Goal: Task Accomplishment & Management: Use online tool/utility

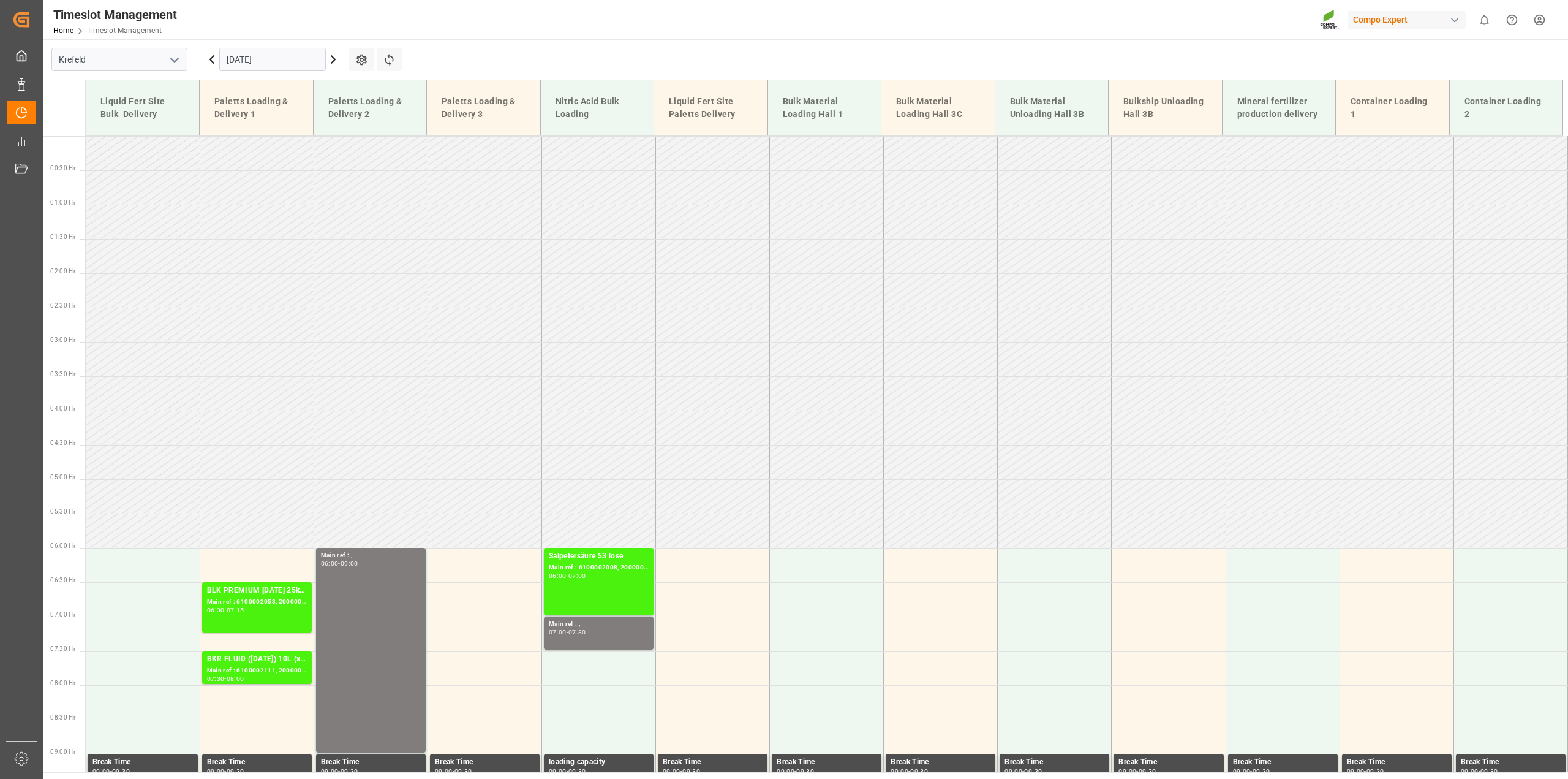
scroll to position [514, 0]
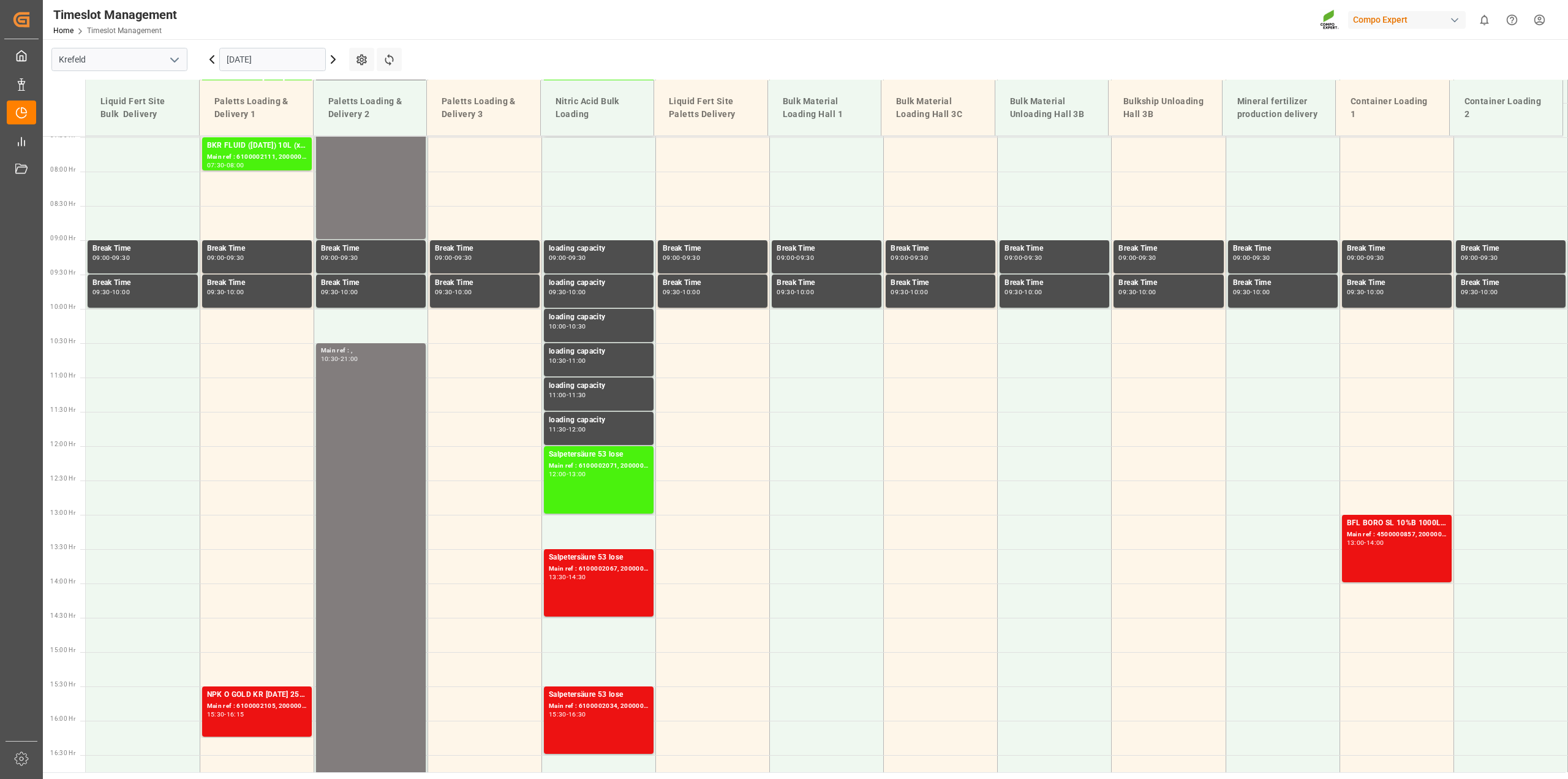
click at [332, 61] on icon at bounding box center [332, 59] width 14 height 14
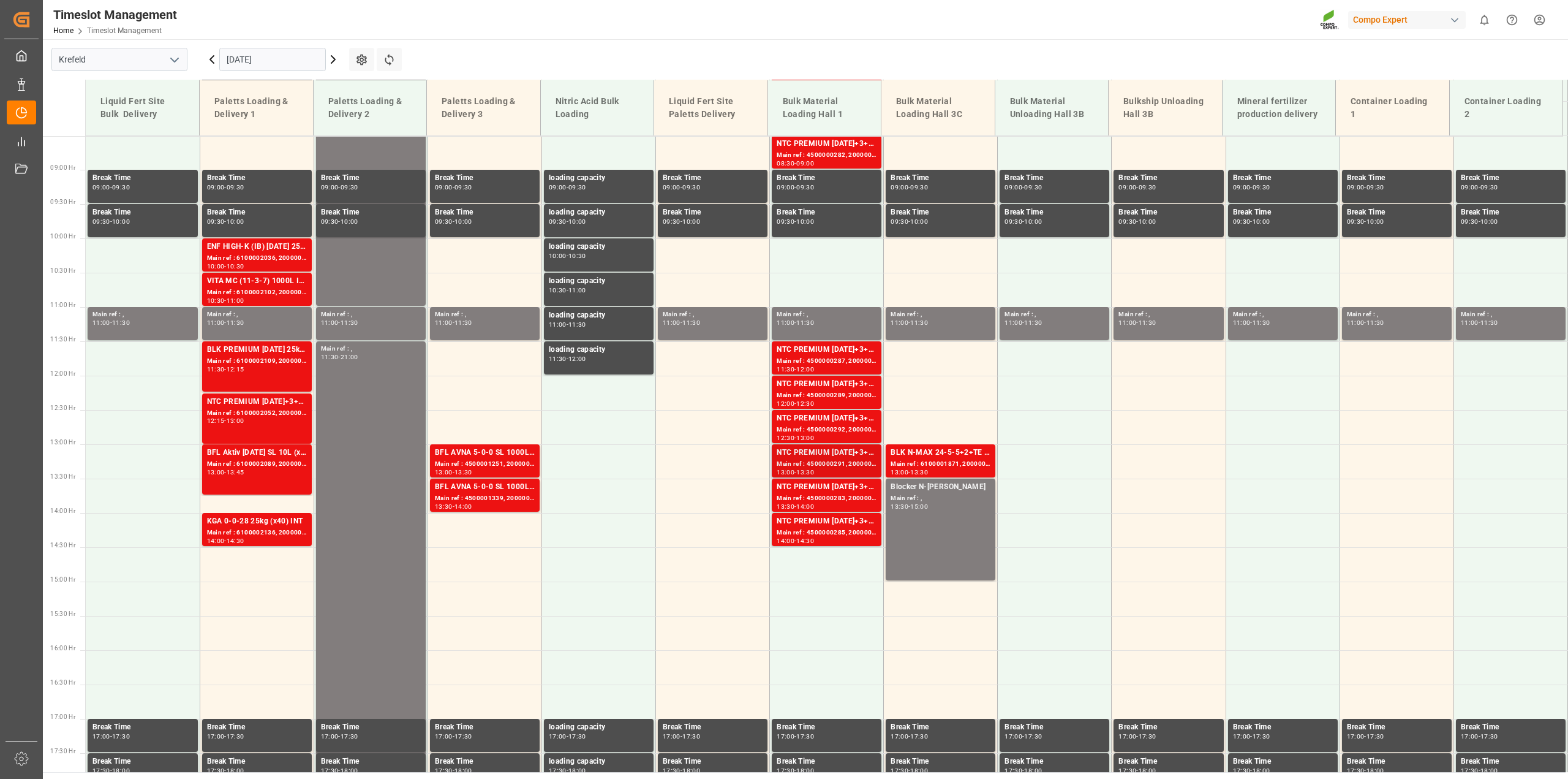
scroll to position [583, 0]
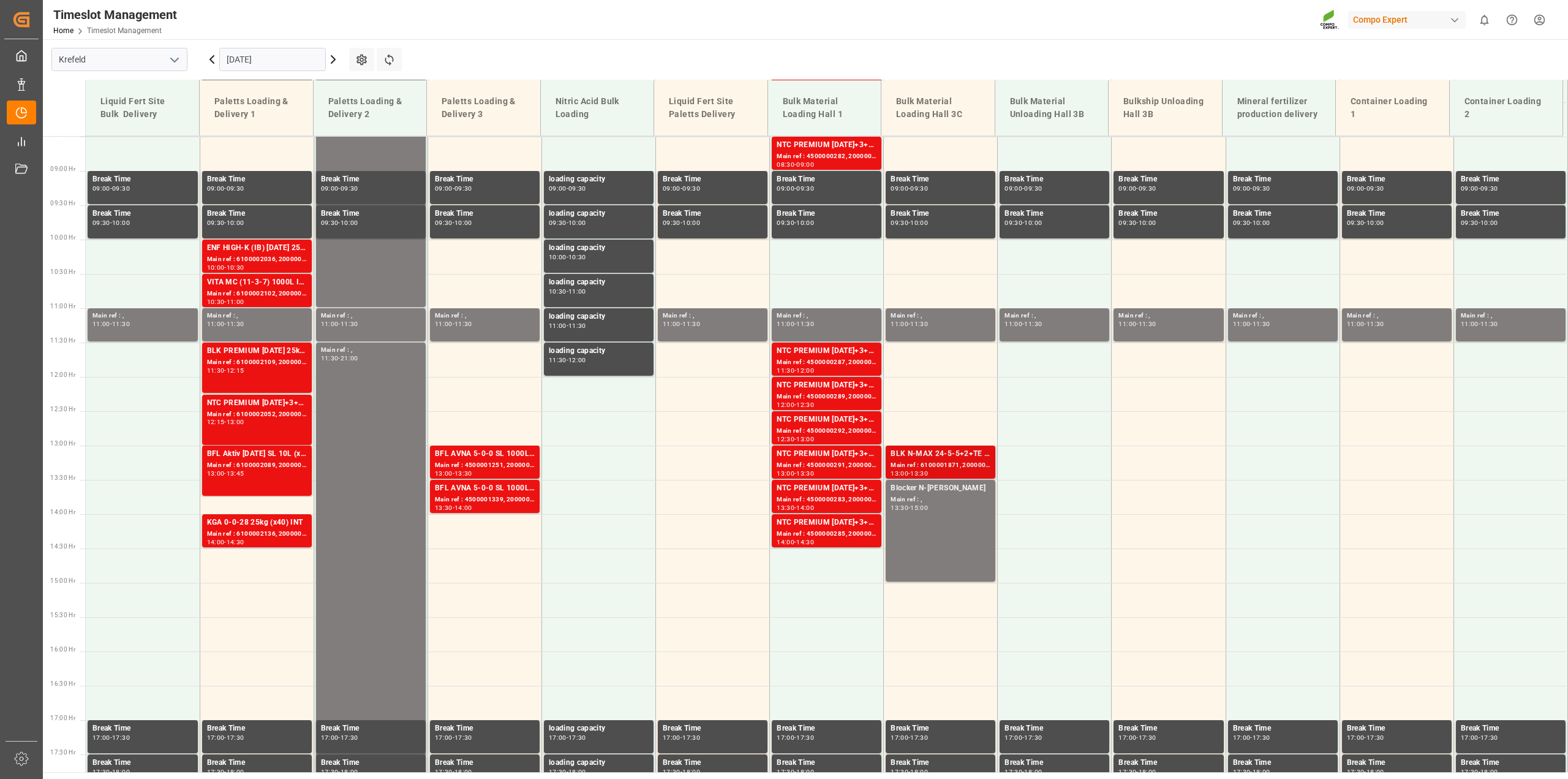
click at [946, 459] on div "BLK N-MAX 24-5-5+2+TE BULK" at bounding box center [940, 454] width 100 height 12
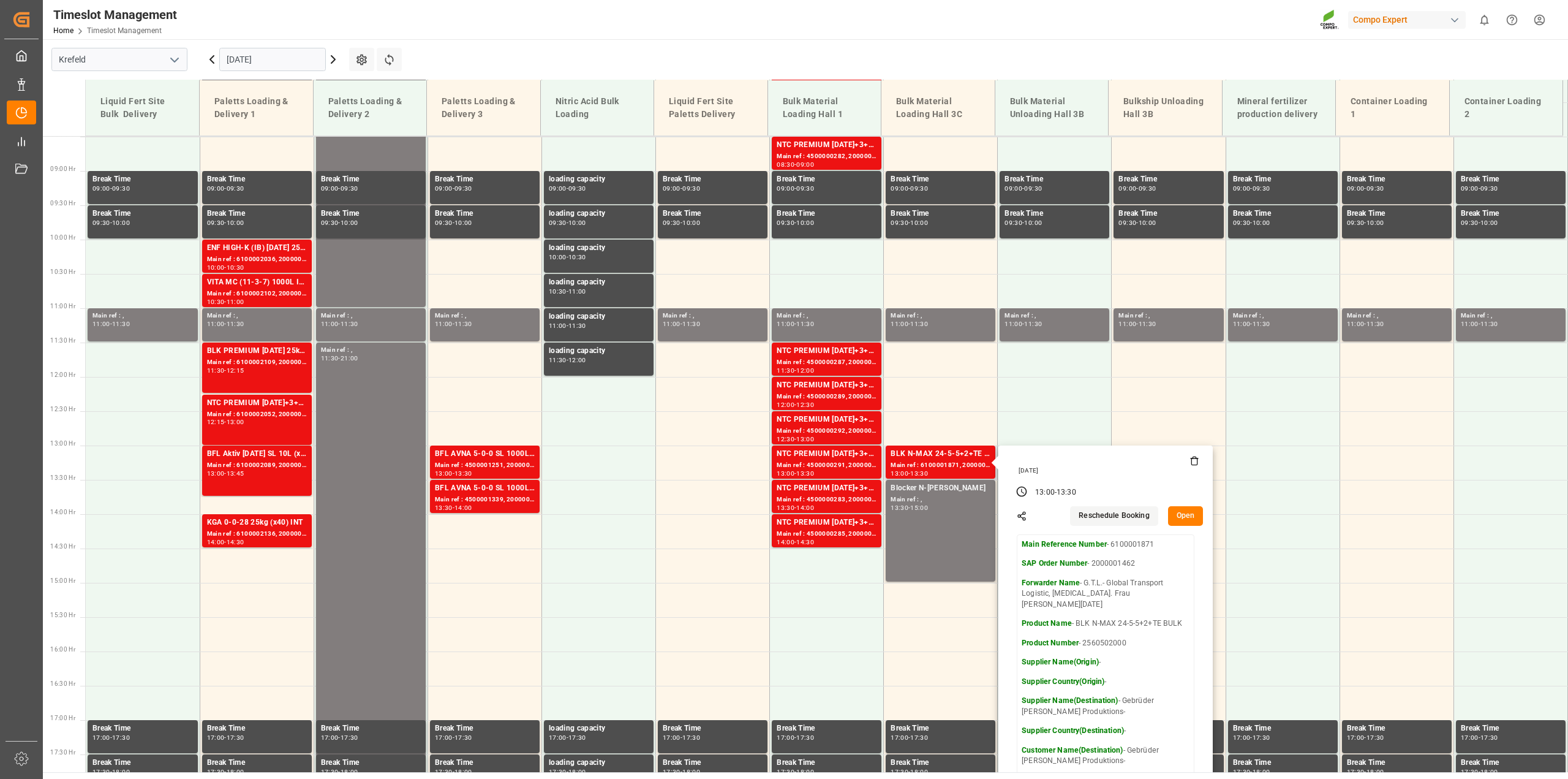
click at [1181, 512] on button "Open" at bounding box center [1185, 516] width 35 height 20
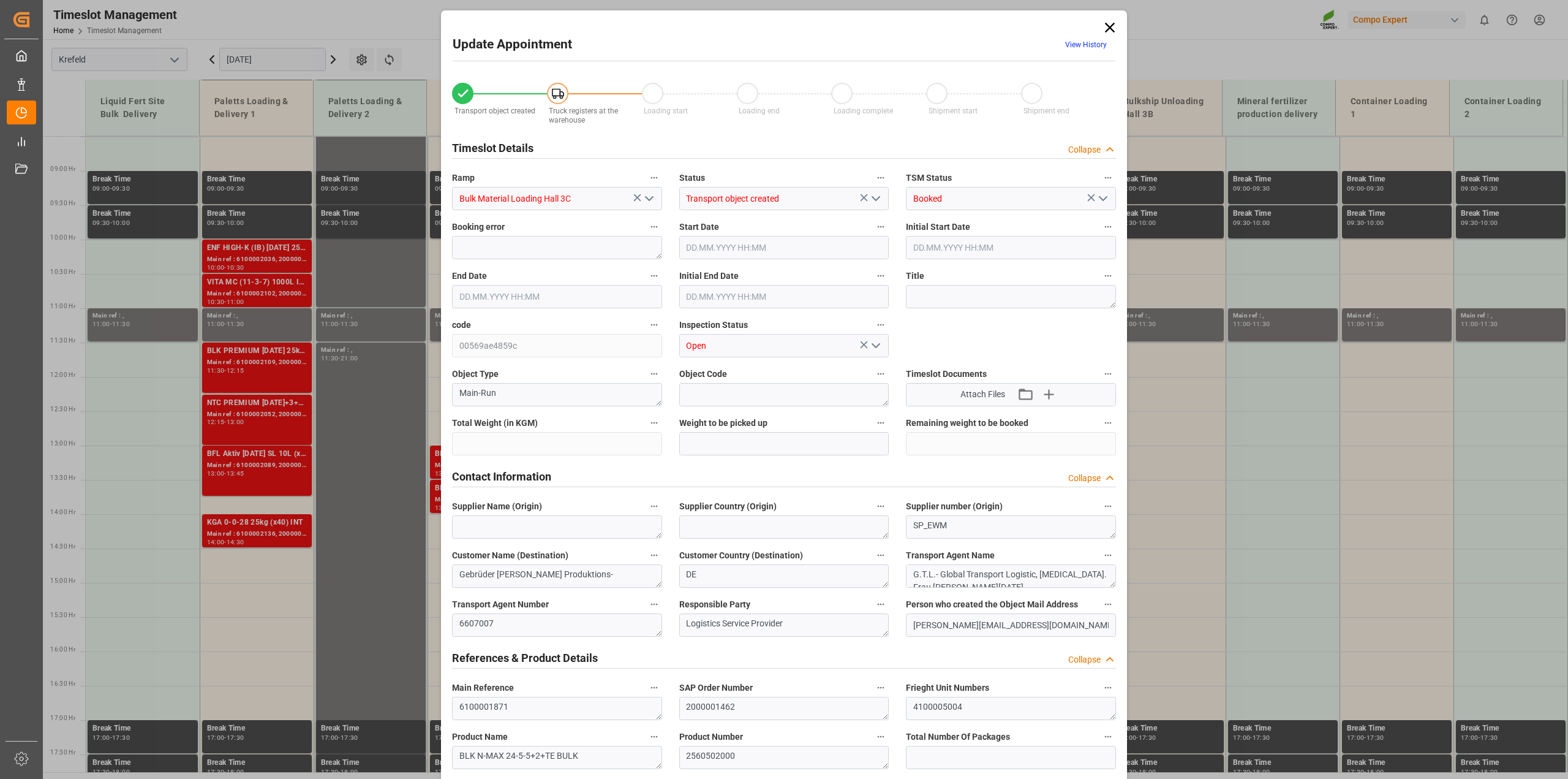
type input "25000"
type input "0"
type input "[DATE] 13:00"
type input "[DATE] 13:30"
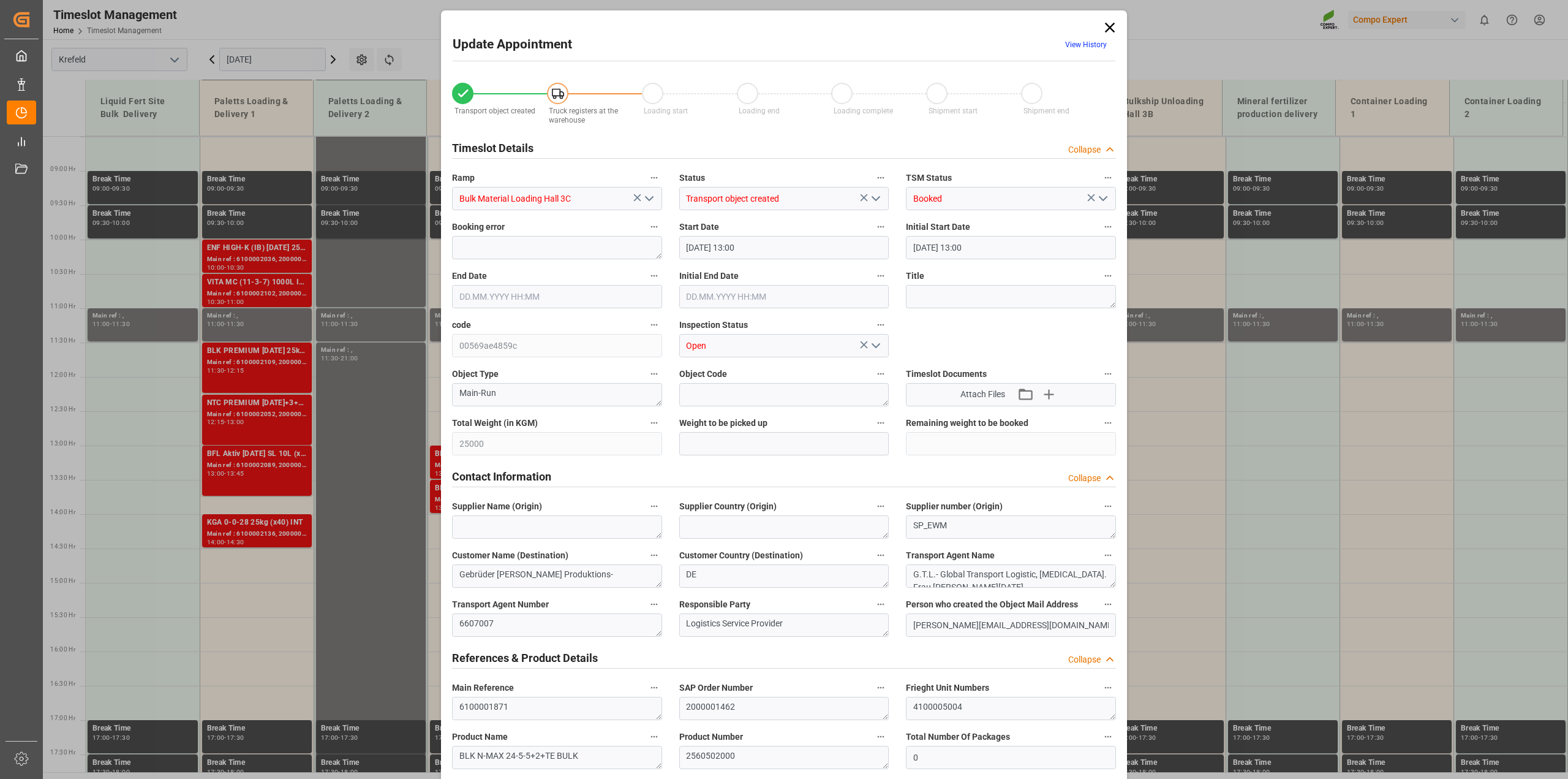
type input "[DATE] 13:30"
type input "[DATE] 14:23"
type input "[DATE] 05:52"
click at [737, 245] on input "[DATE] 13:00" at bounding box center [784, 247] width 210 height 23
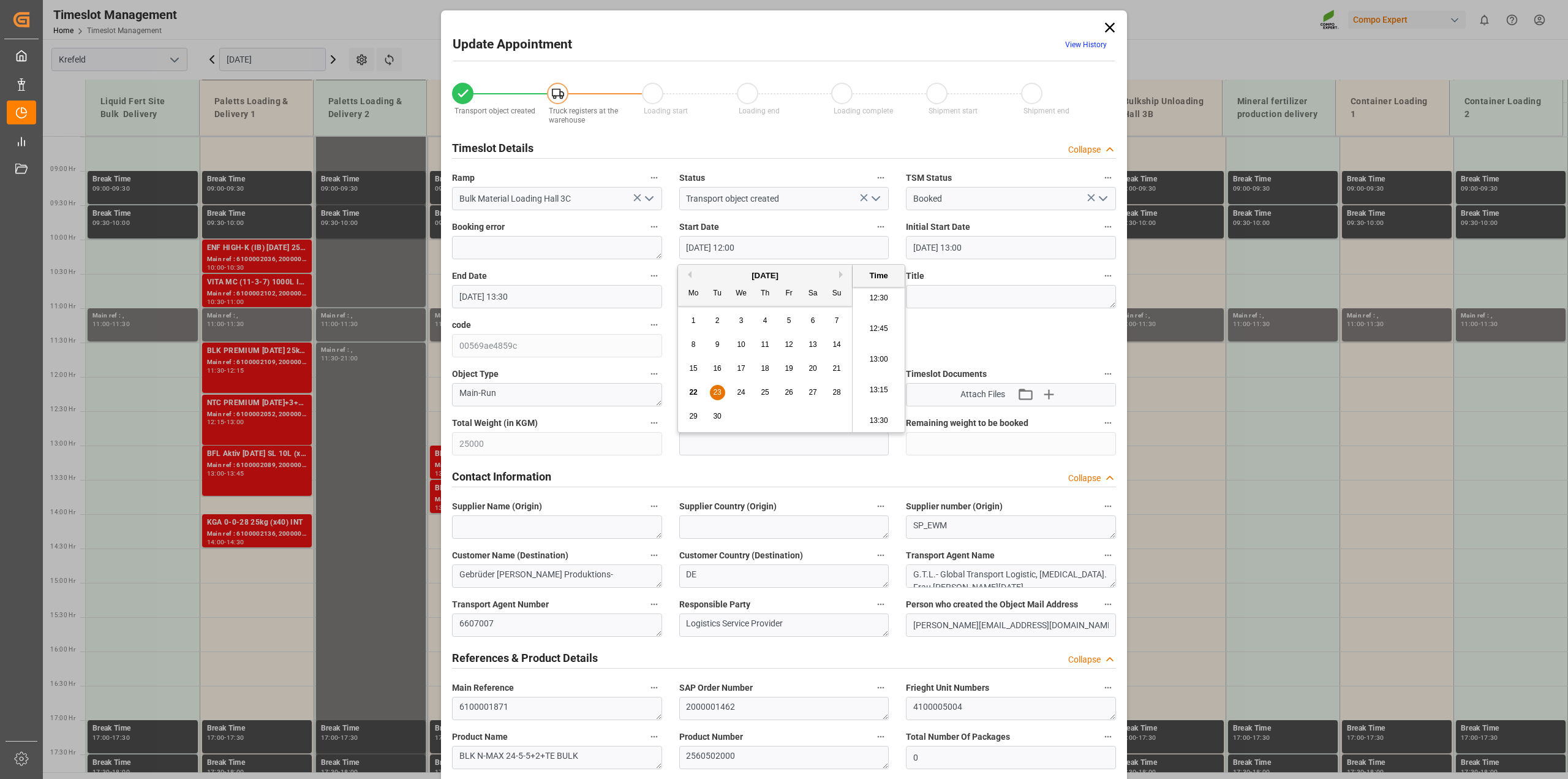
type input "[DATE] 12:00"
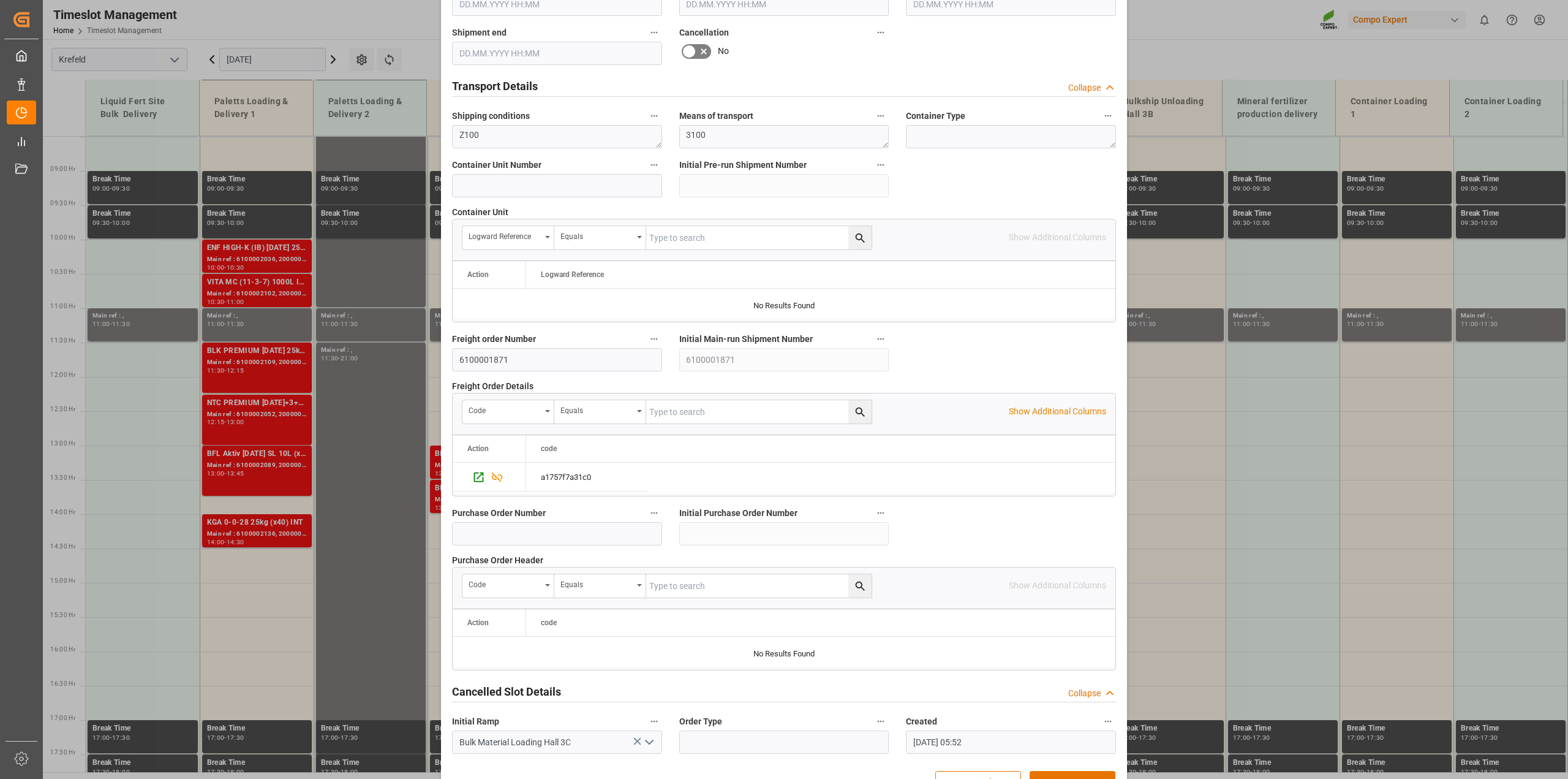
scroll to position [923, 0]
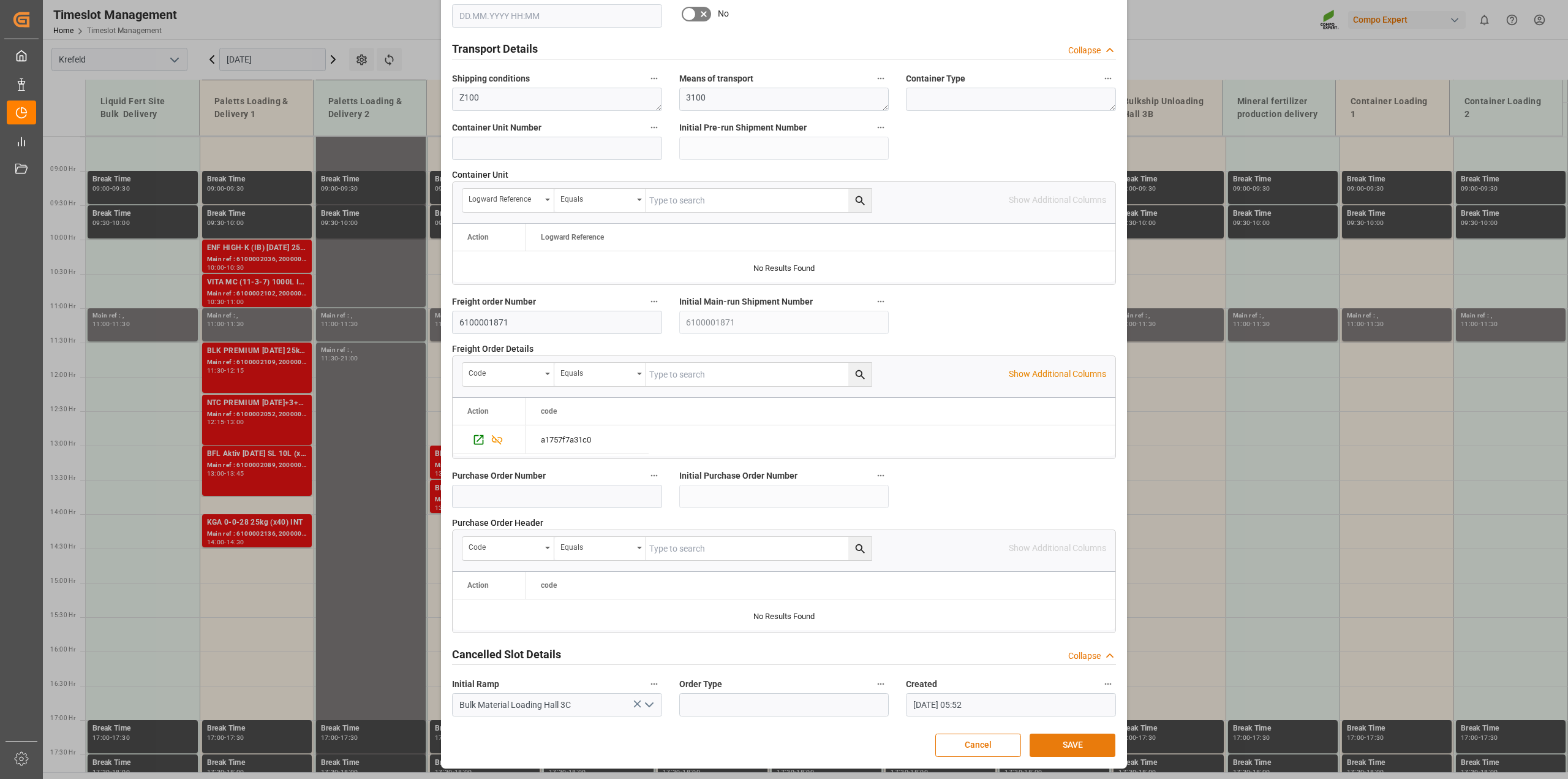
click at [1058, 740] on button "SAVE" at bounding box center [1073, 744] width 86 height 23
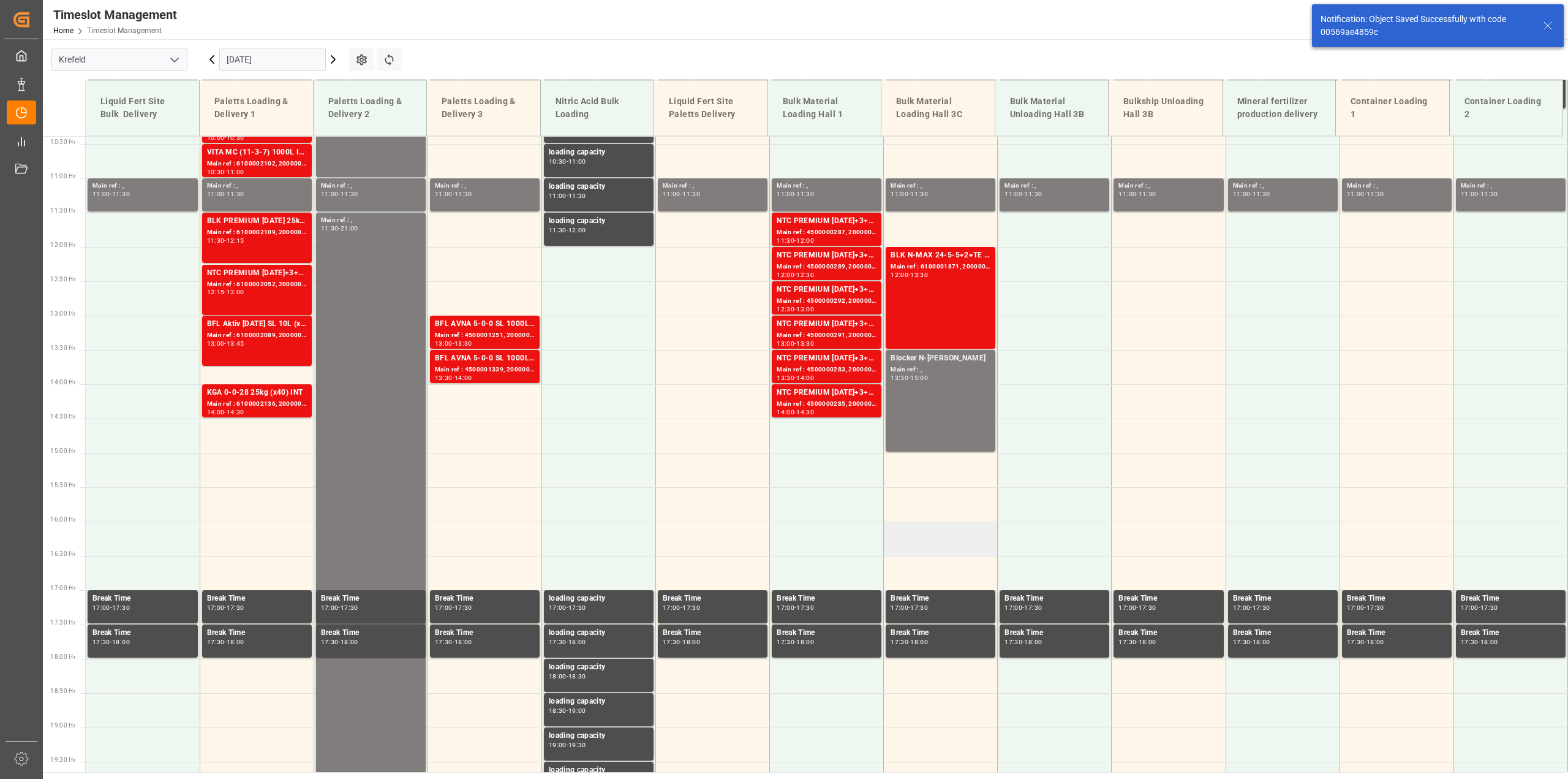
scroll to position [759, 0]
